Goal: Task Accomplishment & Management: Complete application form

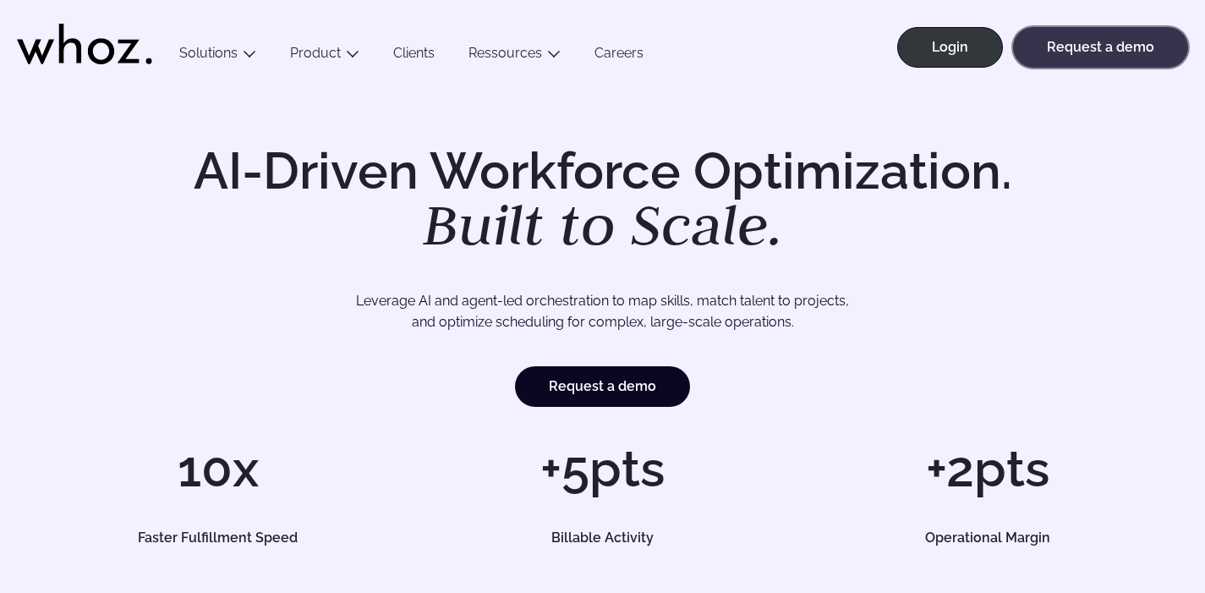
click at [1090, 65] on link "Request a demo" at bounding box center [1100, 47] width 175 height 41
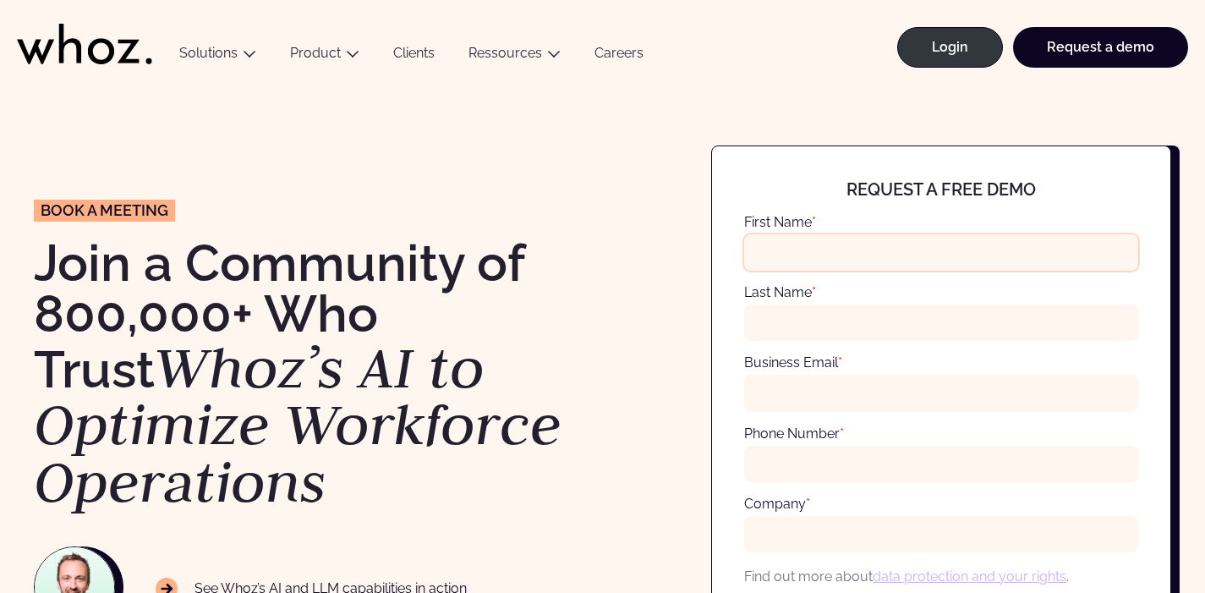
click at [905, 238] on input "First Name *" at bounding box center [941, 252] width 394 height 36
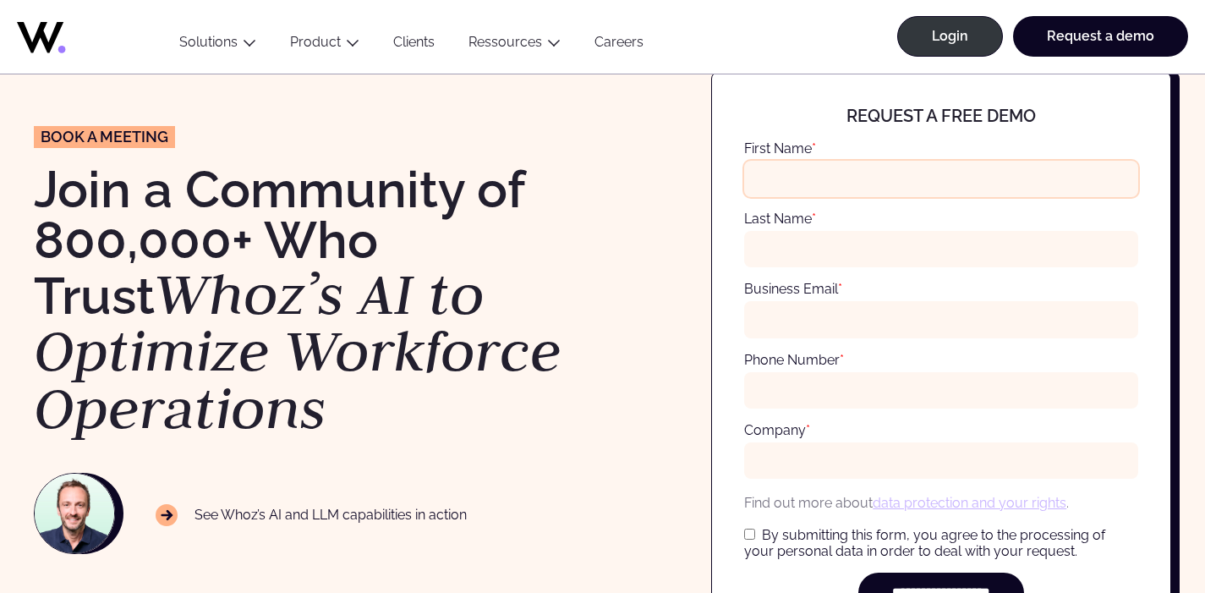
scroll to position [74, 0]
